Goal: Find specific page/section: Find specific page/section

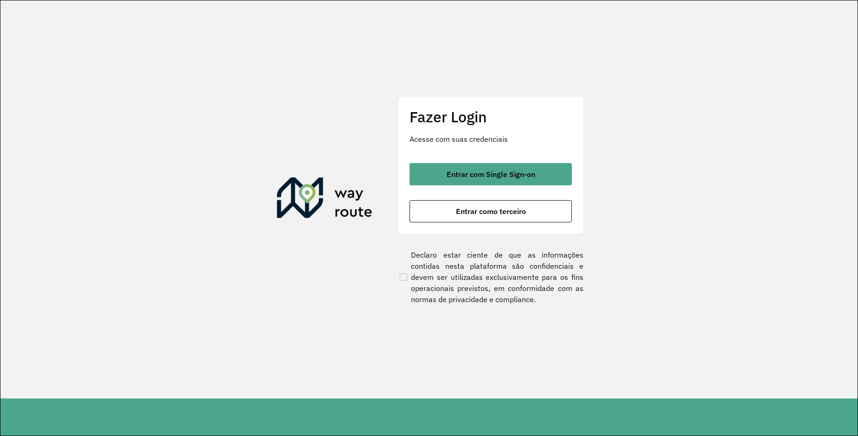
click at [507, 160] on div "Fazer Login Acesse com suas credenciais Entrar com Single Sign-on Entrar como t…" at bounding box center [491, 164] width 186 height 137
click at [499, 171] on span "Entrar com Single Sign-on" at bounding box center [491, 174] width 89 height 7
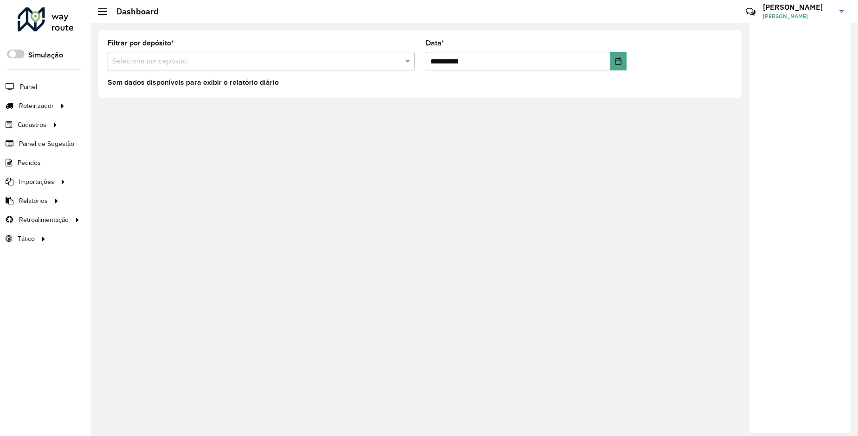
click at [33, 201] on span "Relatórios" at bounding box center [33, 201] width 29 height 10
